Goal: Download file/media

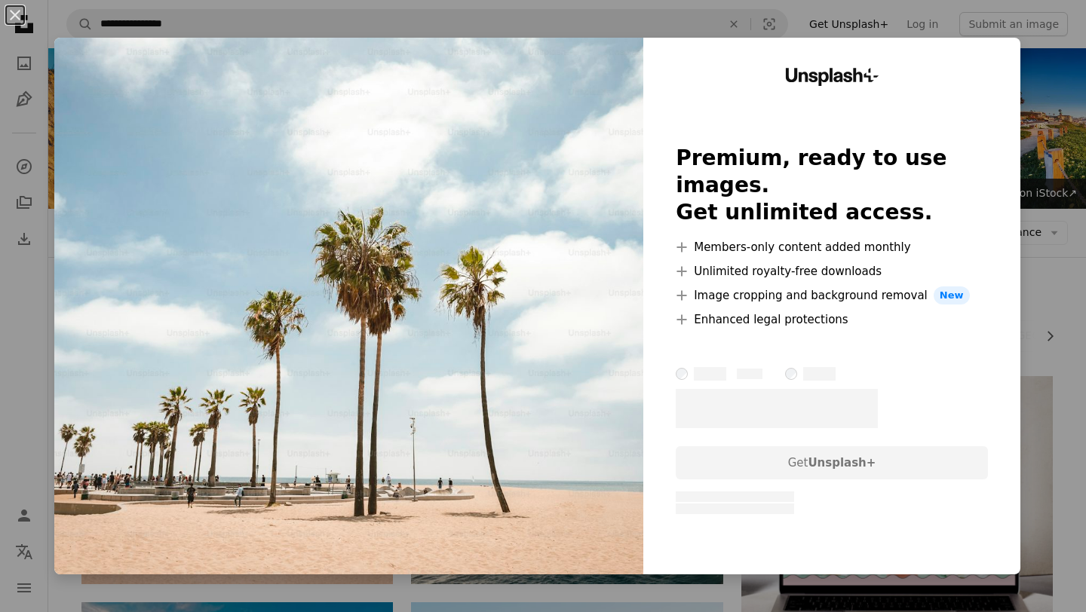
scroll to position [155, 0]
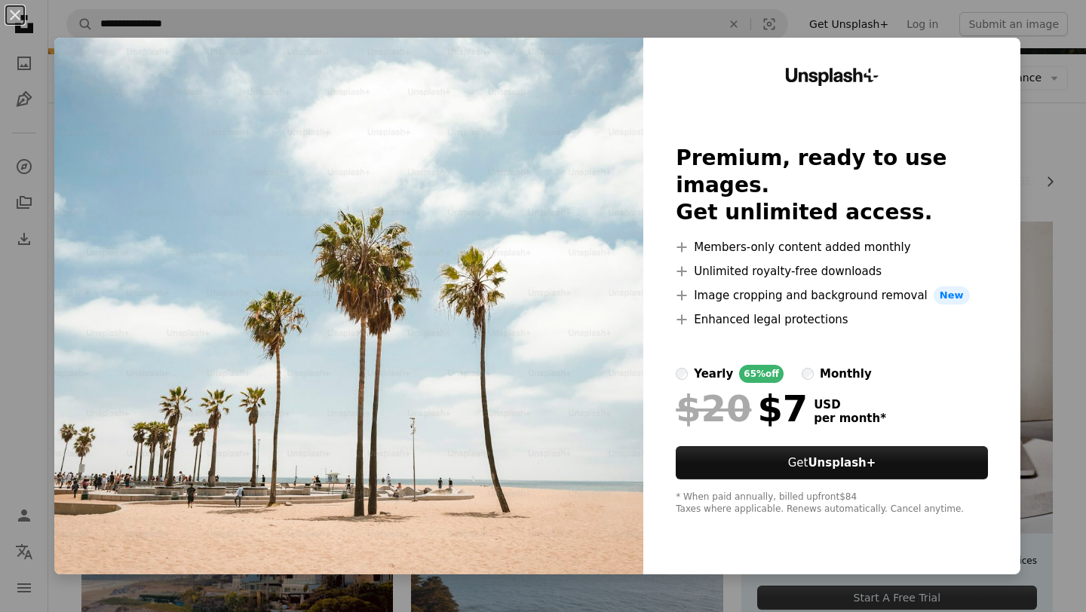
click at [519, 30] on div "An X shape Unsplash+ Premium, ready to use images. Get unlimited access. A plus…" at bounding box center [543, 306] width 1086 height 612
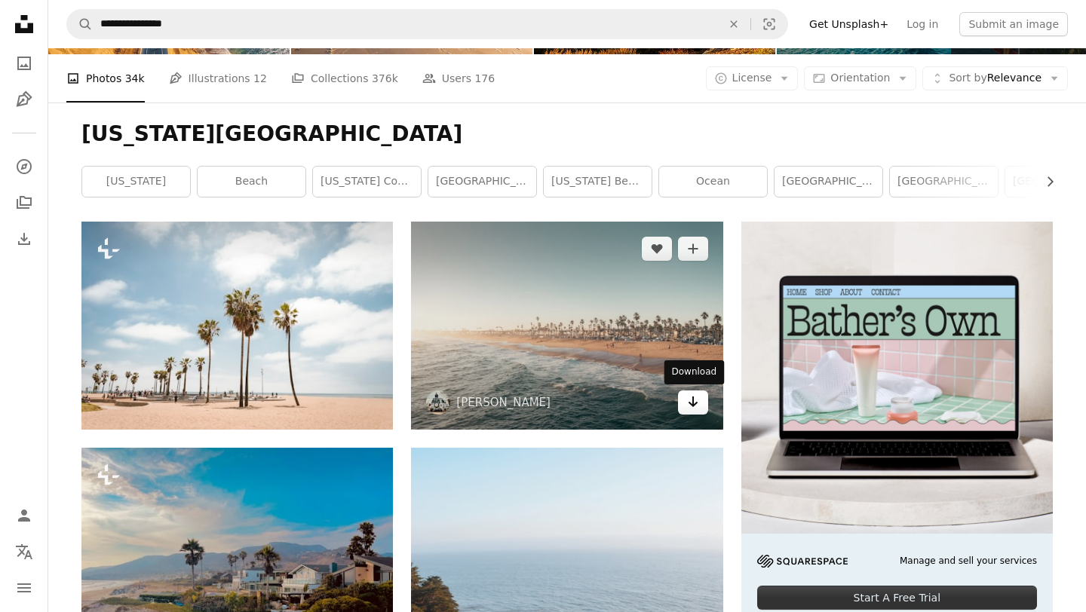
click at [704, 412] on link "Arrow pointing down" at bounding box center [693, 403] width 30 height 24
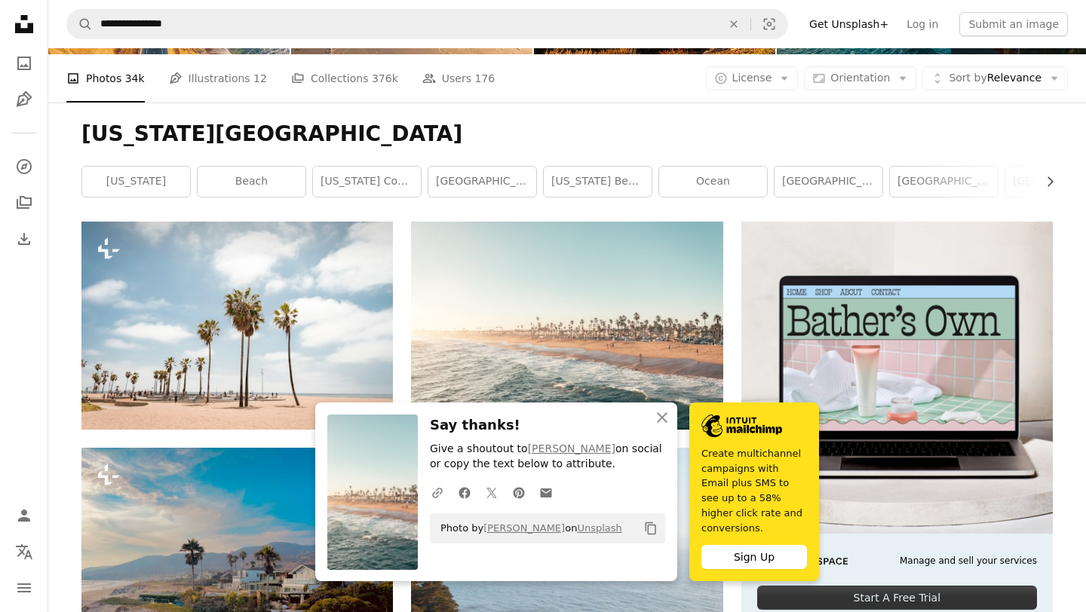
click at [489, 128] on h1 "[US_STATE][GEOGRAPHIC_DATA]" at bounding box center [566, 134] width 971 height 27
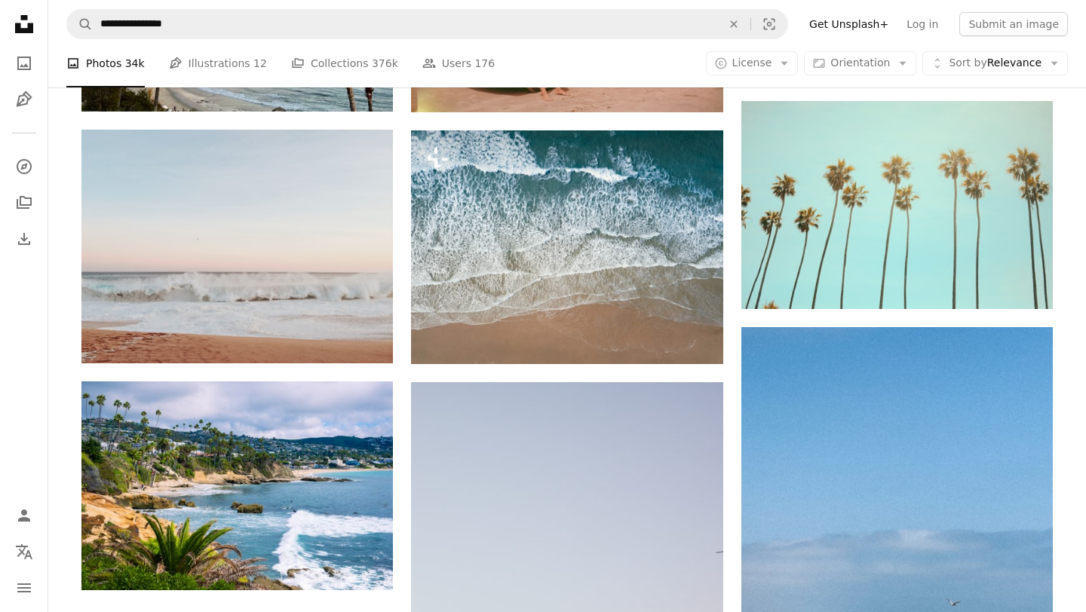
scroll to position [1675, 0]
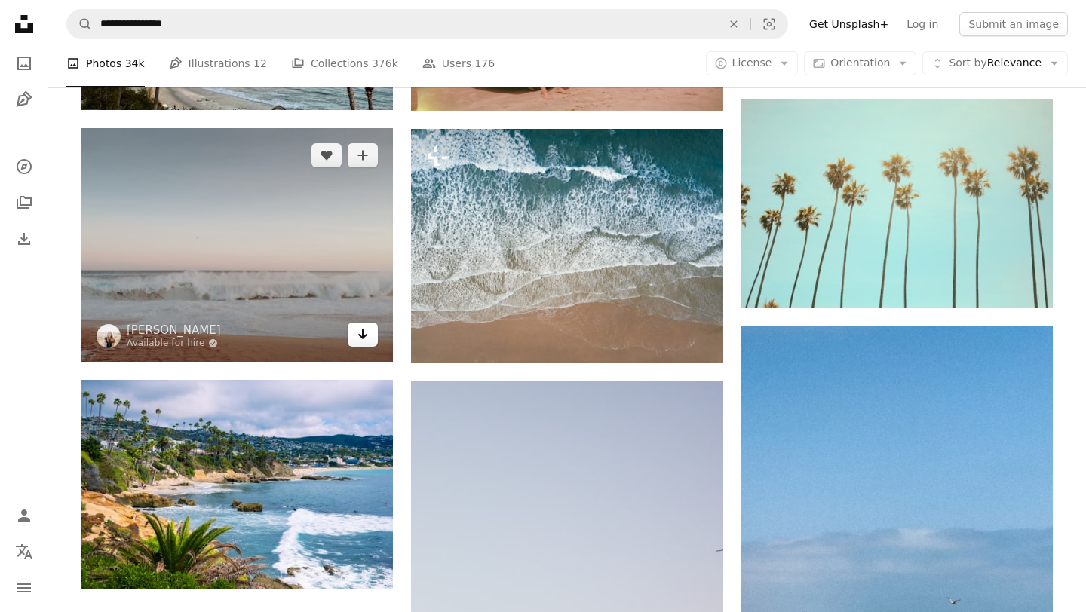
click at [365, 340] on icon "Arrow pointing down" at bounding box center [363, 334] width 12 height 18
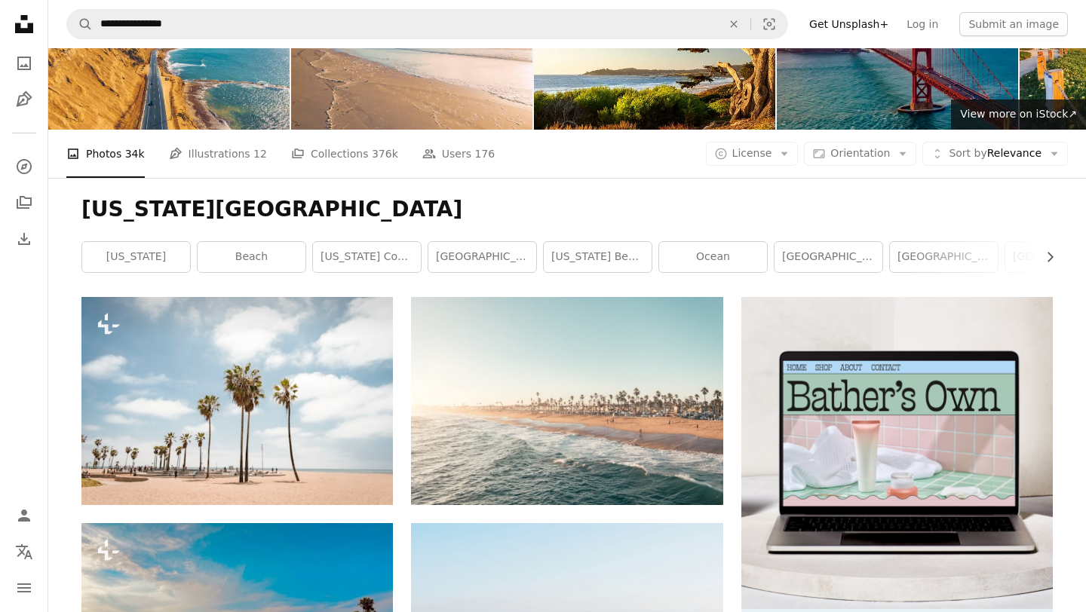
scroll to position [0, 0]
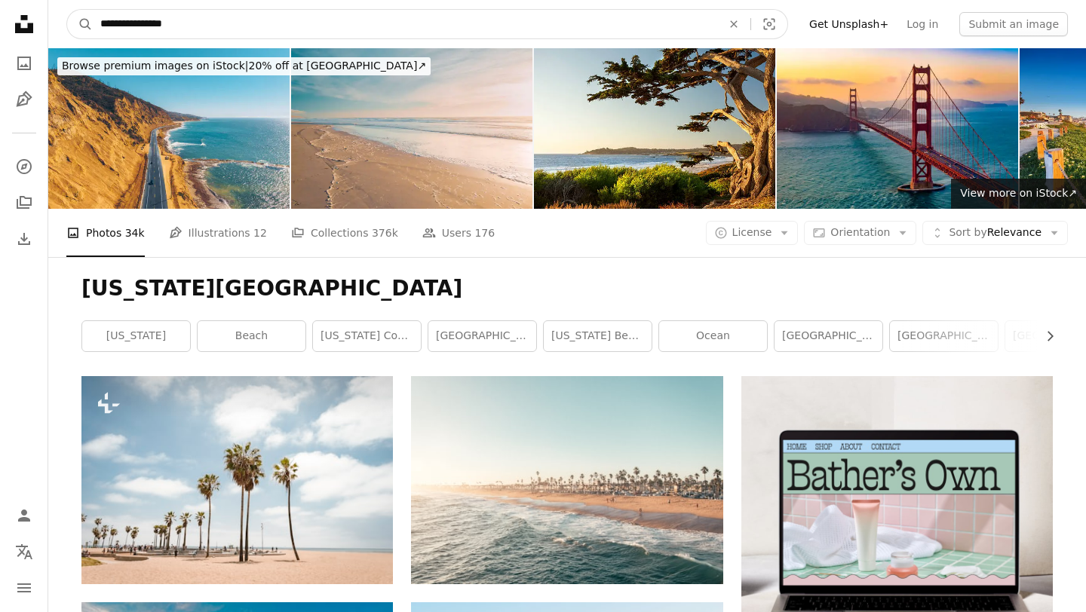
click at [286, 31] on input "**********" at bounding box center [405, 24] width 624 height 29
type input "*********"
click at [67, 10] on button "A magnifying glass" at bounding box center [80, 24] width 26 height 29
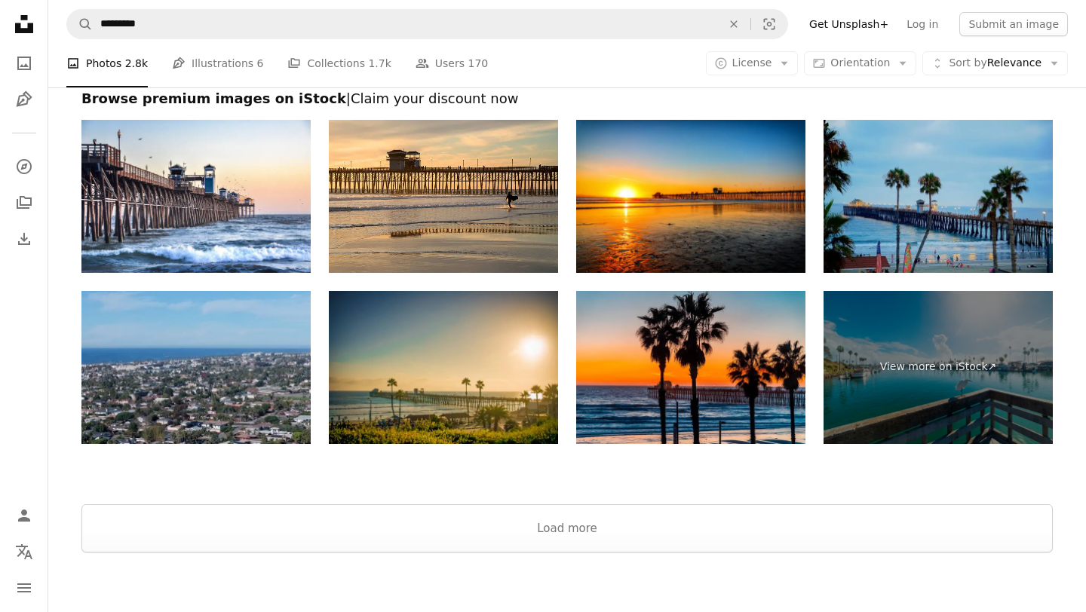
scroll to position [2895, 0]
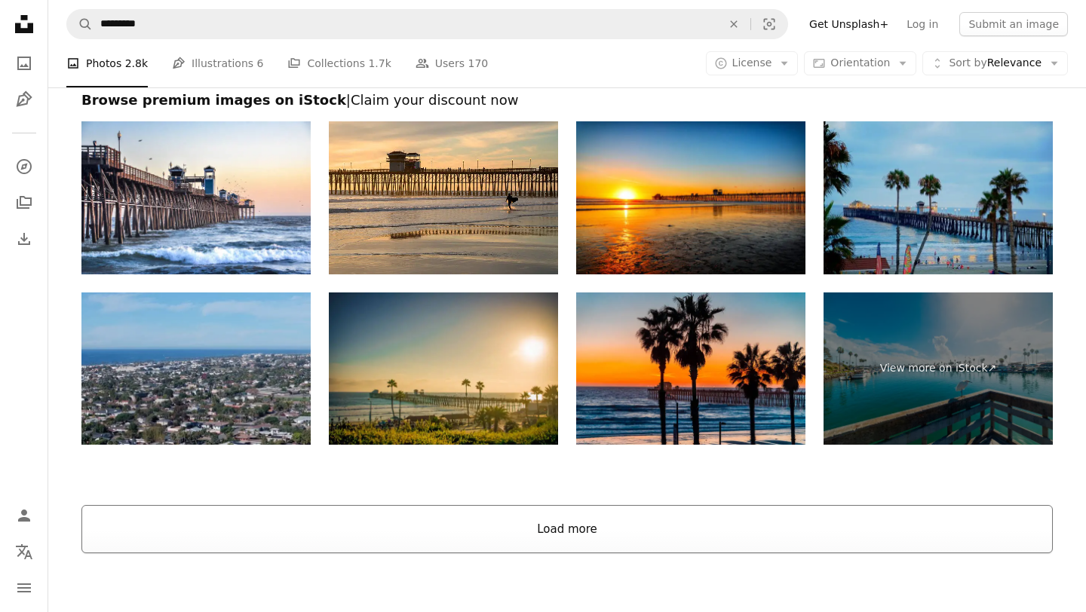
click at [568, 529] on button "Load more" at bounding box center [566, 529] width 971 height 48
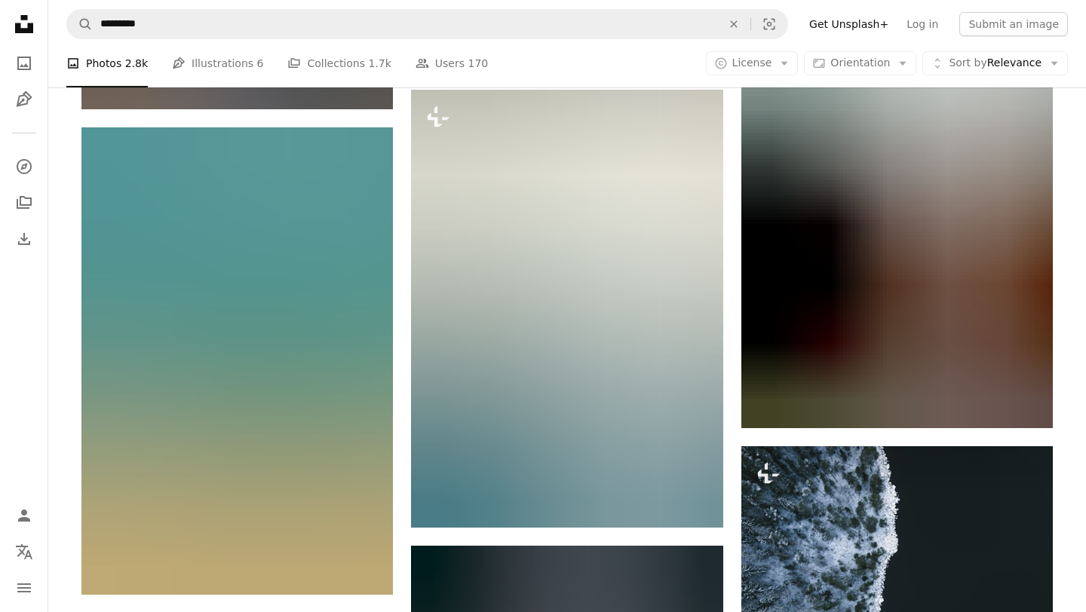
scroll to position [32459, 0]
